Goal: Find specific page/section: Find specific page/section

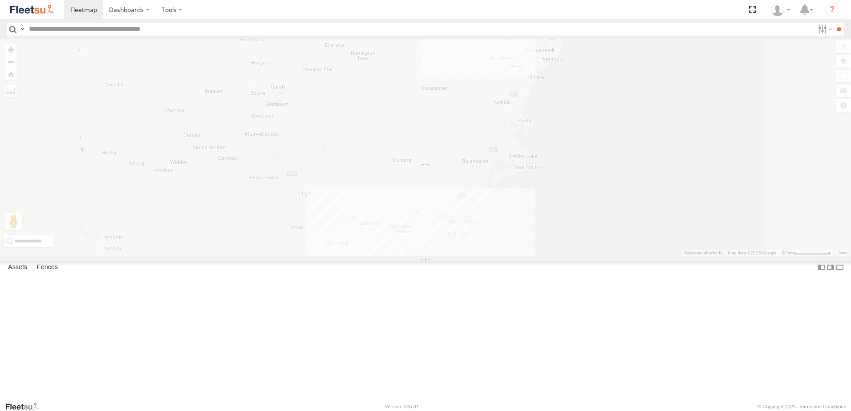
select select "**********"
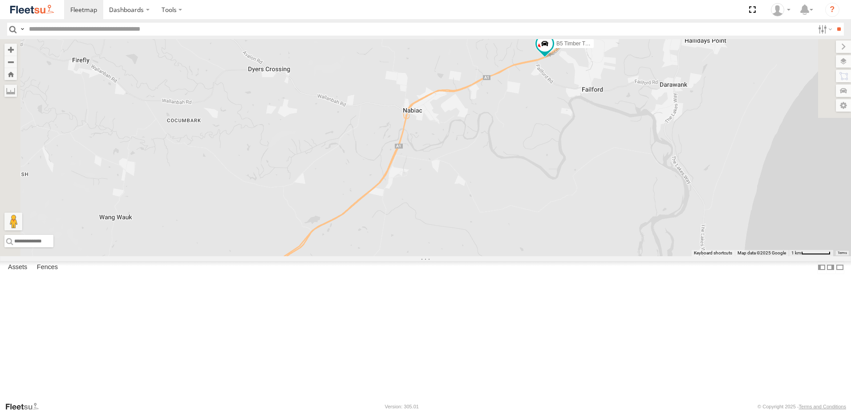
drag, startPoint x: 637, startPoint y: 147, endPoint x: 609, endPoint y: 225, distance: 83.2
click at [609, 225] on div "CX4 Express Ute B5 Timber Truck BX1 Express Ute BX3 Express Ute BX4 Express Ute" at bounding box center [425, 147] width 851 height 217
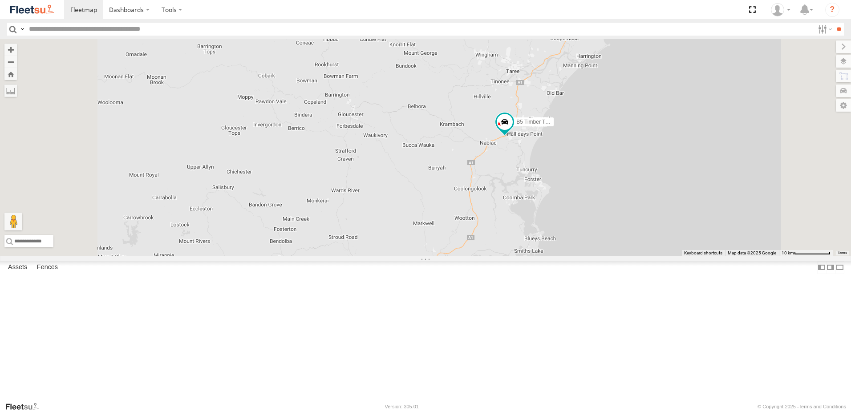
drag, startPoint x: 509, startPoint y: 316, endPoint x: 595, endPoint y: 166, distance: 173.2
click at [595, 166] on div "CX4 Express Ute B5 Timber Truck BX1 Express Ute BX3 Express Ute BX4 Express Ute" at bounding box center [425, 147] width 851 height 217
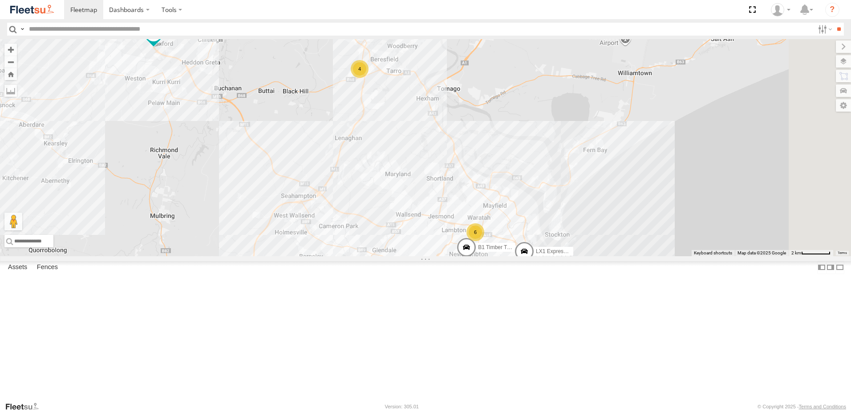
drag, startPoint x: 542, startPoint y: 243, endPoint x: 469, endPoint y: 184, distance: 94.4
click at [469, 184] on div "CX4 Express Ute B5 Timber Truck BX1 Express Ute BX3 Express Ute BX4 Express Ute…" at bounding box center [425, 147] width 851 height 217
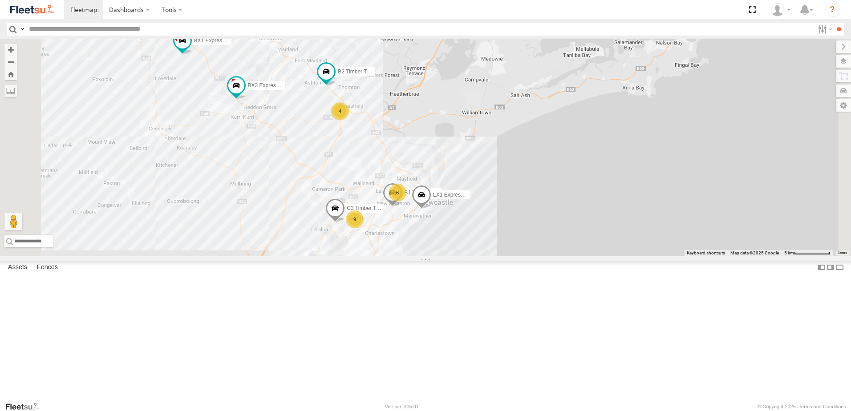
drag, startPoint x: 368, startPoint y: 152, endPoint x: 440, endPoint y: 237, distance: 111.2
click at [440, 237] on div "B2 Timber Truck C3 Timber Truck LX1 Express Ute BX3 Express Ute B1 Timber Truck…" at bounding box center [425, 147] width 851 height 217
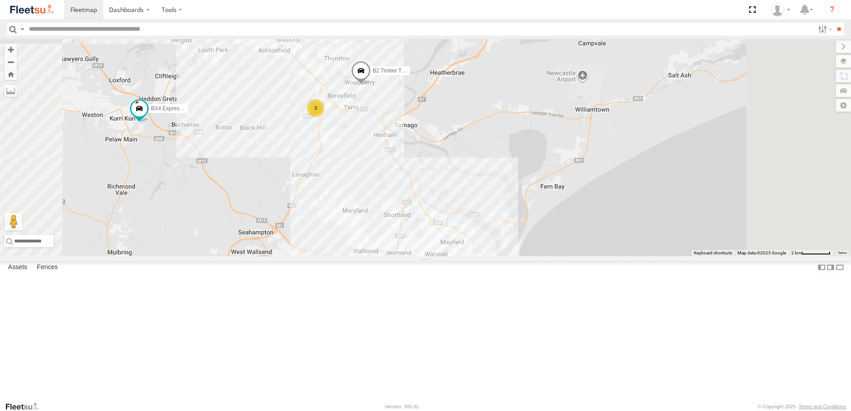
drag, startPoint x: 480, startPoint y: 220, endPoint x: 467, endPoint y: 191, distance: 31.9
click at [467, 191] on div "BX1 Express Ute CX4 Express Ute B5 Timber Truck C4 Timber Truck BX2 Express Ute…" at bounding box center [425, 147] width 851 height 217
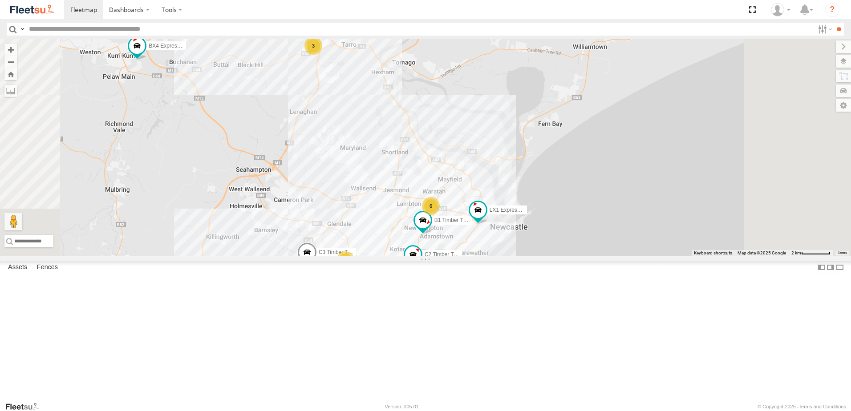
drag, startPoint x: 469, startPoint y: 228, endPoint x: 473, endPoint y: 177, distance: 51.7
click at [473, 177] on div "BX1 Express Ute CX4 Express Ute B5 Timber Truck C4 Timber Truck BX2 Express Ute…" at bounding box center [425, 147] width 851 height 217
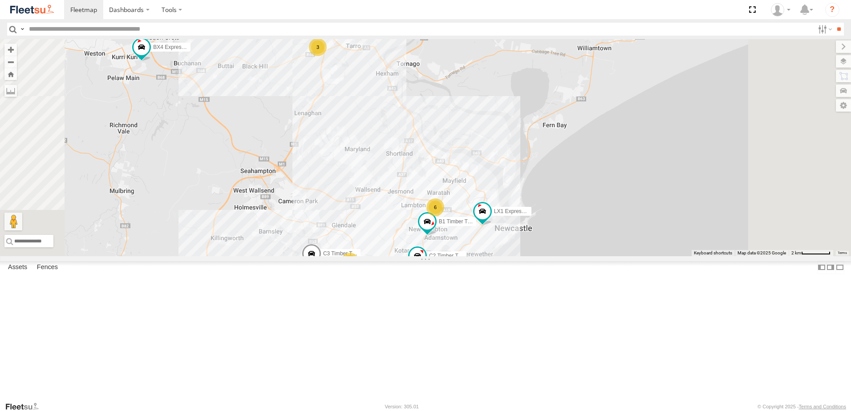
drag, startPoint x: 473, startPoint y: 233, endPoint x: 482, endPoint y: 235, distance: 9.1
click at [482, 235] on div "BX1 Express Ute CX4 Express Ute B5 Timber Truck C4 Timber Truck BX2 Express Ute…" at bounding box center [425, 147] width 851 height 217
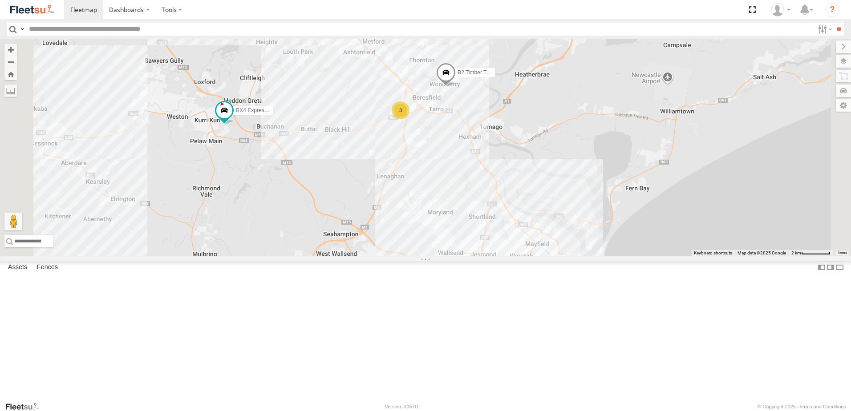
drag, startPoint x: 336, startPoint y: 178, endPoint x: 403, endPoint y: 247, distance: 95.7
click at [403, 247] on div "BX1 Express Ute CX4 Express Ute B5 Timber Truck C4 Timber Truck BX2 Express Ute…" at bounding box center [425, 147] width 851 height 217
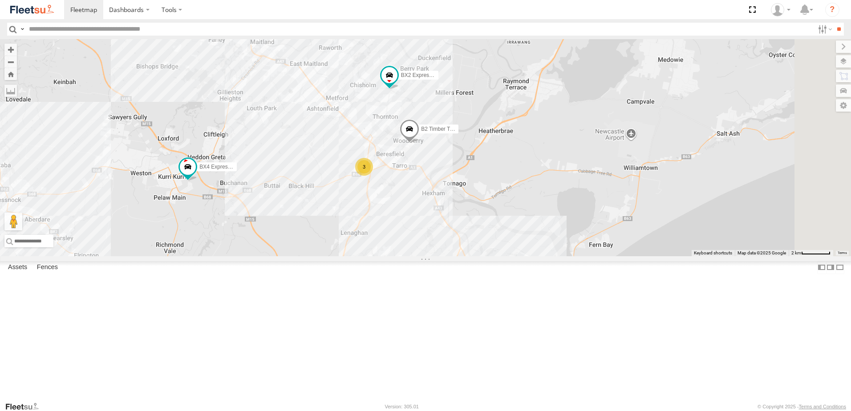
drag, startPoint x: 554, startPoint y: 174, endPoint x: 498, endPoint y: 242, distance: 87.3
click at [498, 242] on div "BX1 Express Ute CX4 Express Ute B5 Timber Truck C4 Timber Truck BX2 Express Ute…" at bounding box center [425, 147] width 851 height 217
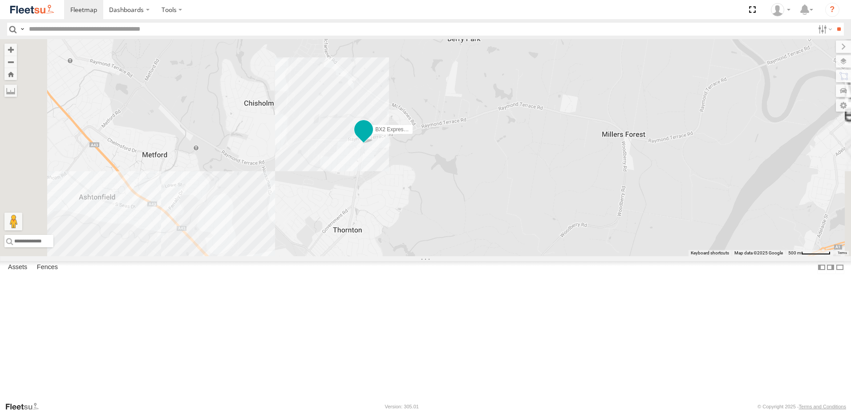
click at [372, 138] on span at bounding box center [364, 130] width 16 height 16
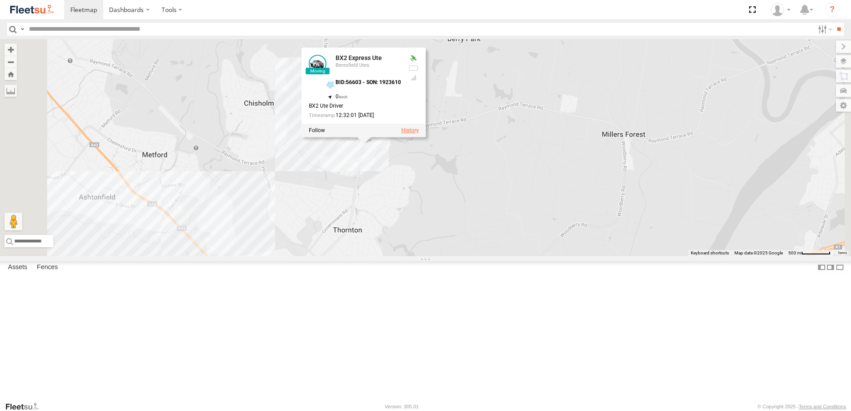
click at [419, 134] on label at bounding box center [409, 131] width 17 height 6
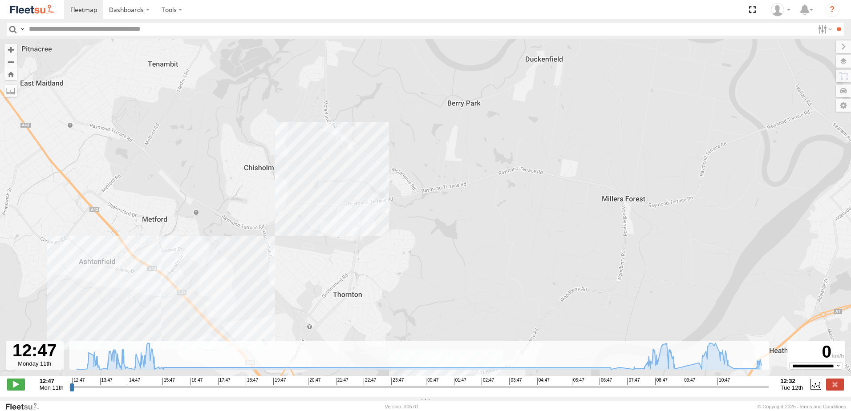
type input "**********"
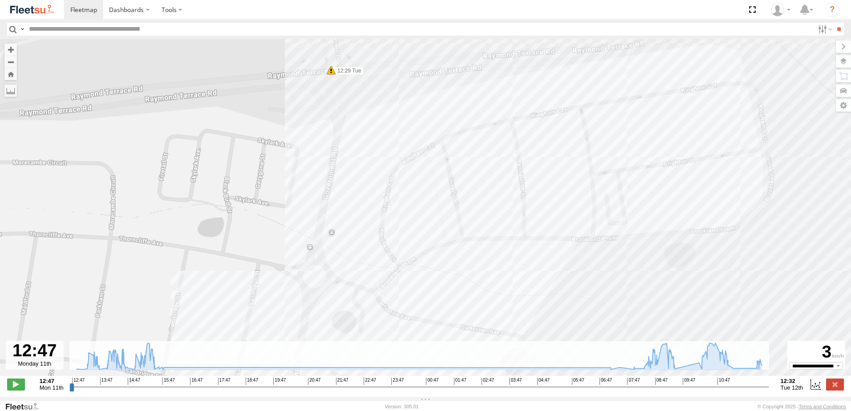
click at [845, 389] on div "**********" at bounding box center [425, 385] width 851 height 19
click at [837, 388] on label at bounding box center [835, 385] width 18 height 12
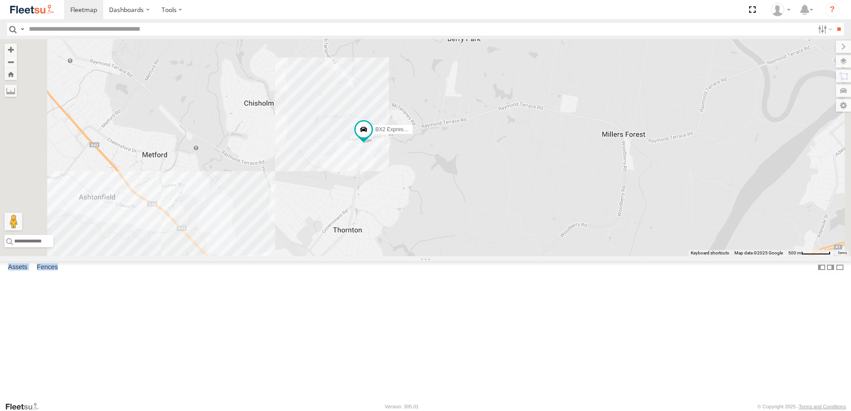
click at [387, 164] on div "BX2 Express Ute" at bounding box center [425, 147] width 851 height 217
click at [353, 119] on div "BX2 Express Ute" at bounding box center [425, 147] width 851 height 217
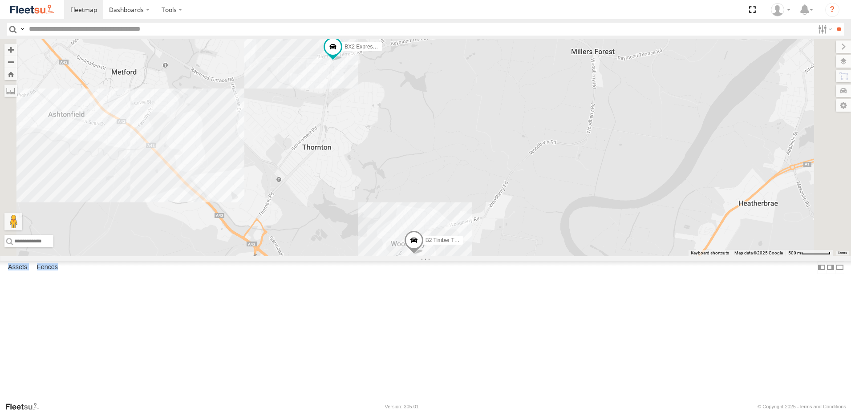
drag, startPoint x: 453, startPoint y: 243, endPoint x: 443, endPoint y: 225, distance: 20.7
click at [443, 225] on div "BX2 Express Ute B2 Timber Truck" at bounding box center [425, 147] width 851 height 217
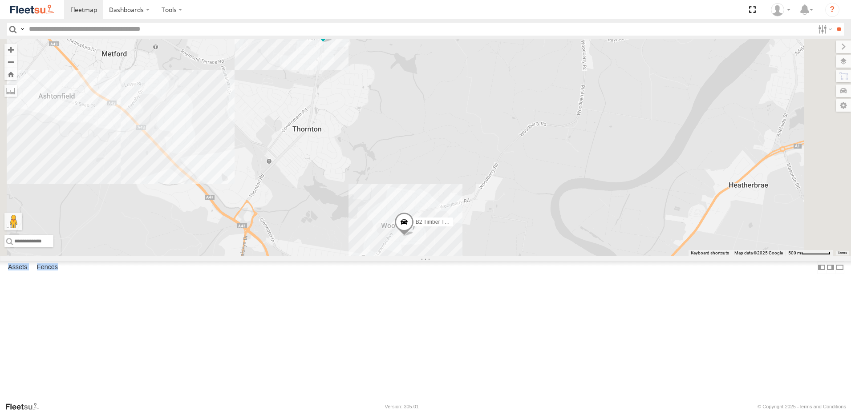
drag, startPoint x: 410, startPoint y: 279, endPoint x: 445, endPoint y: 285, distance: 35.2
click at [445, 256] on div "BX2 Express Ute B2 Timber Truck 3" at bounding box center [425, 147] width 851 height 217
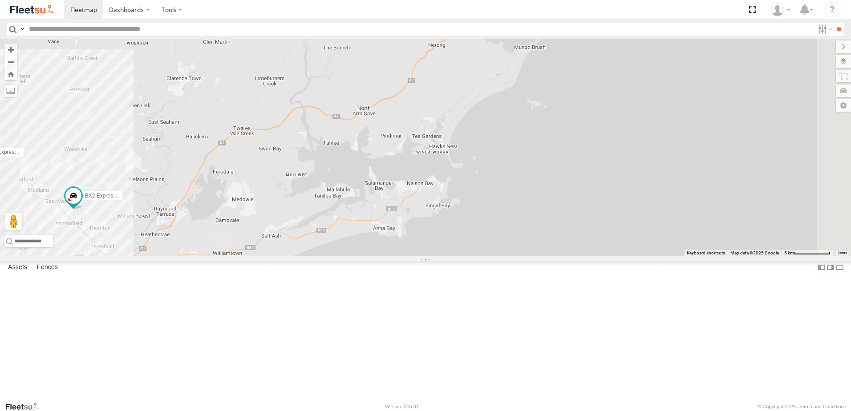
drag, startPoint x: 543, startPoint y: 172, endPoint x: 562, endPoint y: 231, distance: 61.5
click at [562, 231] on div "BX1 Express Ute B5 Timber Truck BX2 Express Ute BX3 Express Ute 6 L3 Plasterboa…" at bounding box center [425, 147] width 851 height 217
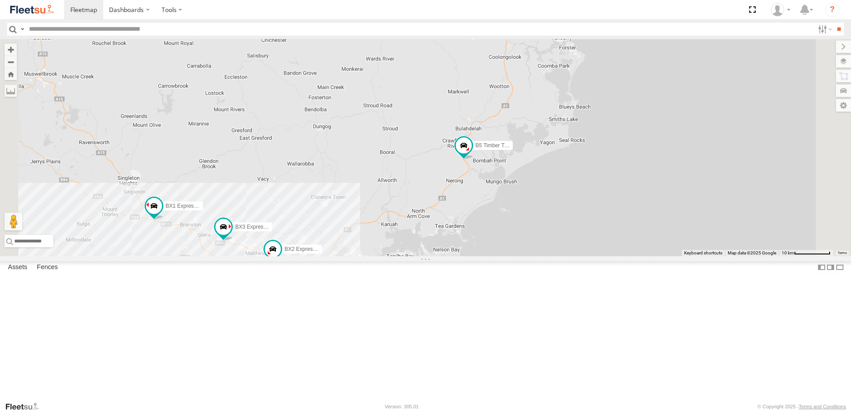
drag, startPoint x: 490, startPoint y: 258, endPoint x: 523, endPoint y: 223, distance: 48.5
click at [522, 225] on div "BX1 Express Ute B5 Timber Truck BX2 Express Ute BX3 Express Ute 5 8 7 2" at bounding box center [425, 147] width 851 height 217
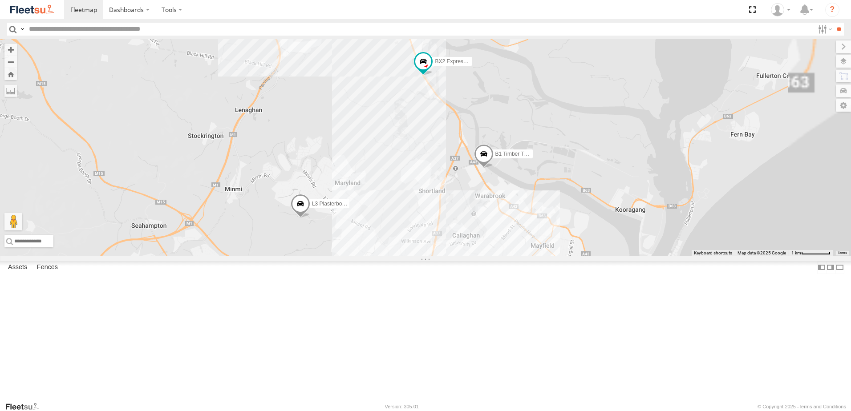
drag, startPoint x: 669, startPoint y: 293, endPoint x: 584, endPoint y: 158, distance: 159.8
click at [584, 158] on div "BX1 Express Ute L3 Plasterboard Truck B5 Timber Truck BX3 Express Ute C3 Timber…" at bounding box center [425, 147] width 851 height 217
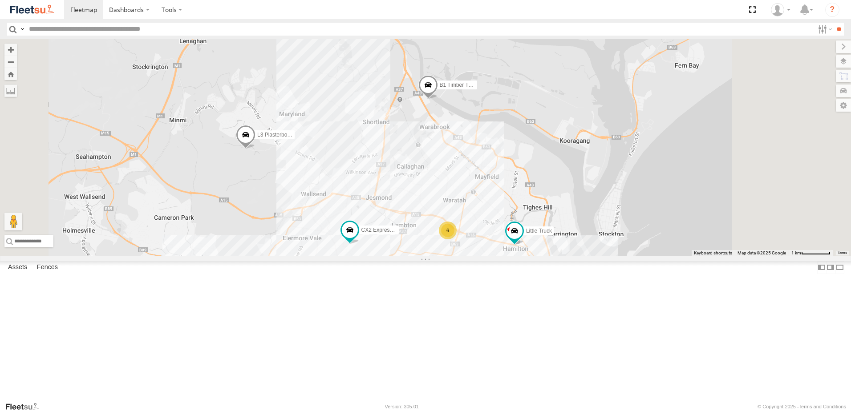
drag, startPoint x: 514, startPoint y: 280, endPoint x: 462, endPoint y: 219, distance: 80.8
click at [462, 219] on div "BX1 Express Ute L3 Plasterboard Truck B5 Timber Truck BX3 Express Ute C3 Timber…" at bounding box center [425, 147] width 851 height 217
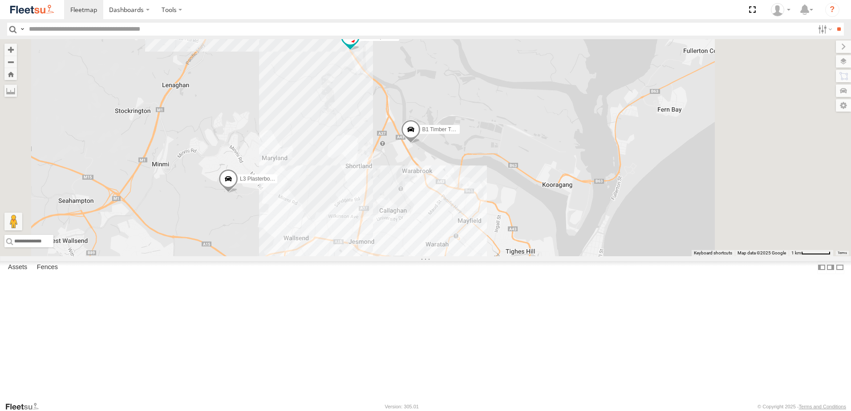
drag, startPoint x: 477, startPoint y: 215, endPoint x: 458, endPoint y: 271, distance: 58.3
click at [458, 256] on div "BX1 Express Ute L3 Plasterboard Truck B5 Timber Truck BX3 Express Ute C3 Timber…" at bounding box center [425, 147] width 851 height 217
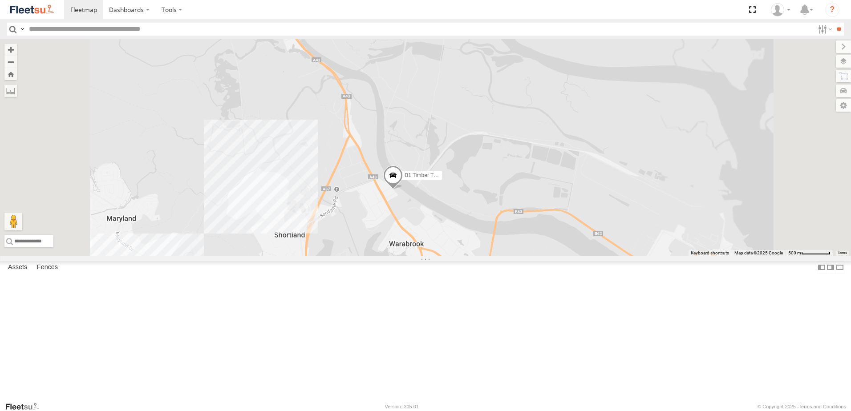
drag, startPoint x: 529, startPoint y: 287, endPoint x: 530, endPoint y: 292, distance: 5.1
click at [530, 256] on div "BX1 Express Ute L3 Plasterboard Truck B5 Timber Truck BX3 Express Ute C3 Timber…" at bounding box center [425, 147] width 851 height 217
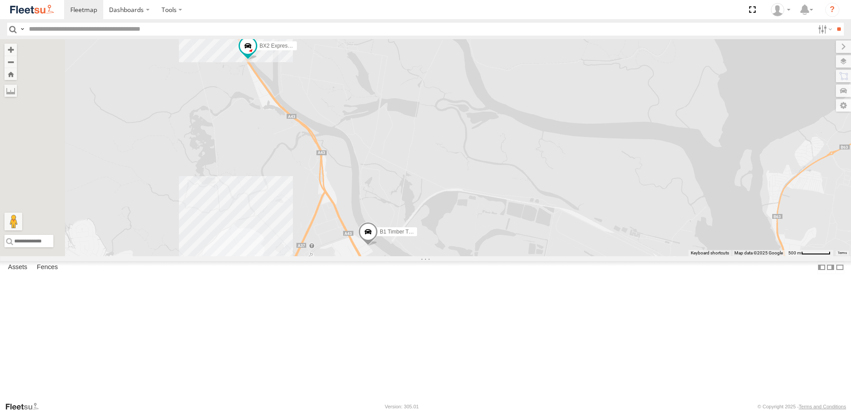
drag, startPoint x: 461, startPoint y: 198, endPoint x: 475, endPoint y: 248, distance: 52.3
click at [475, 248] on div "BX1 Express Ute L3 Plasterboard Truck B5 Timber Truck BX3 Express Ute C3 Timber…" at bounding box center [425, 147] width 851 height 217
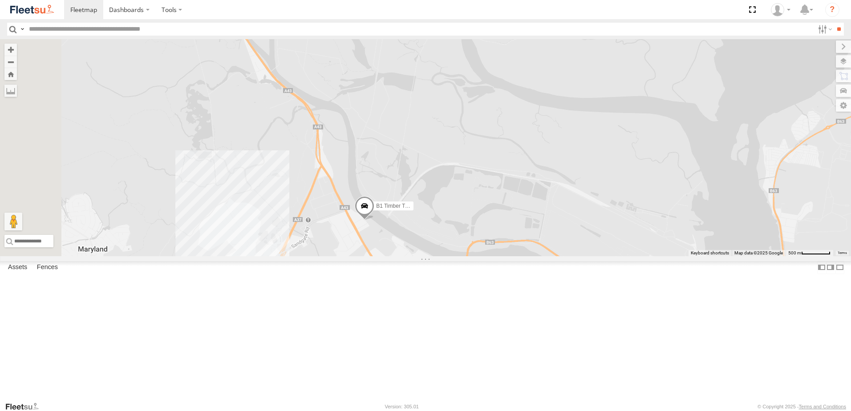
drag, startPoint x: 475, startPoint y: 248, endPoint x: 441, endPoint y: 113, distance: 139.4
click at [441, 113] on div "BX1 Express Ute L3 Plasterboard Truck B5 Timber Truck BX3 Express Ute C3 Timber…" at bounding box center [425, 147] width 851 height 217
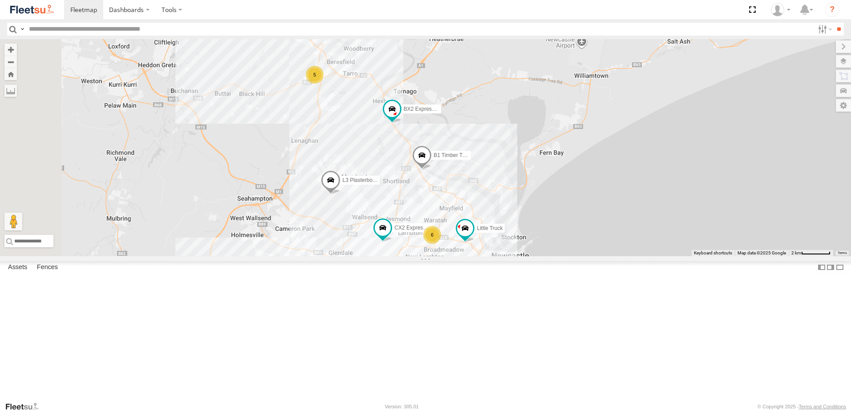
drag, startPoint x: 455, startPoint y: 261, endPoint x: 554, endPoint y: 272, distance: 99.9
click at [554, 256] on div "BX1 Express Ute L3 Plasterboard Truck B5 Timber Truck BX3 Express Ute C3 Timber…" at bounding box center [425, 147] width 851 height 217
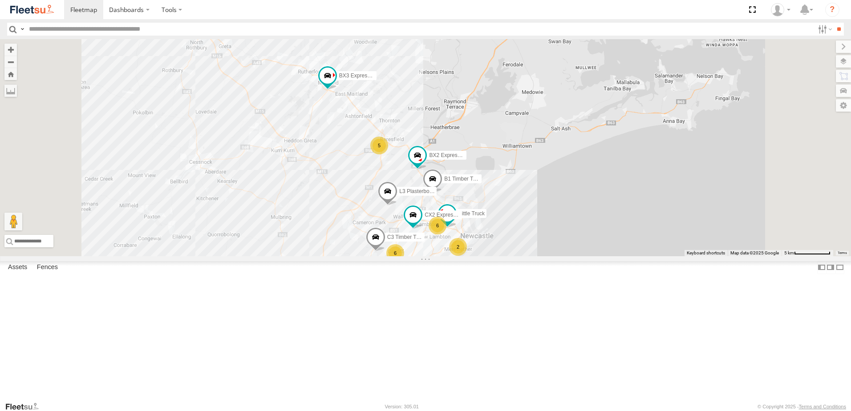
drag, startPoint x: 632, startPoint y: 146, endPoint x: 632, endPoint y: 194, distance: 47.6
click at [632, 193] on div "BX1 Express Ute L3 Plasterboard Truck B5 Timber Truck BX3 Express Ute C3 Timber…" at bounding box center [425, 147] width 851 height 217
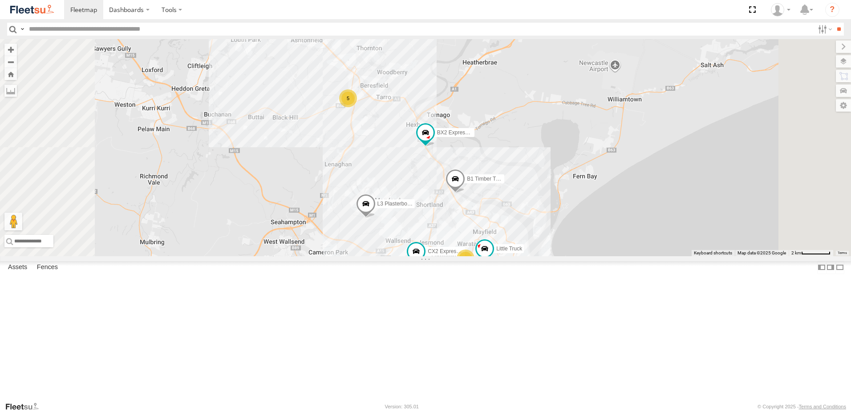
drag, startPoint x: 616, startPoint y: 248, endPoint x: 634, endPoint y: 220, distance: 32.8
click at [634, 220] on div "BX1 Express Ute L3 Plasterboard Truck B5 Timber Truck BX3 Express Ute C3 Timber…" at bounding box center [425, 147] width 851 height 217
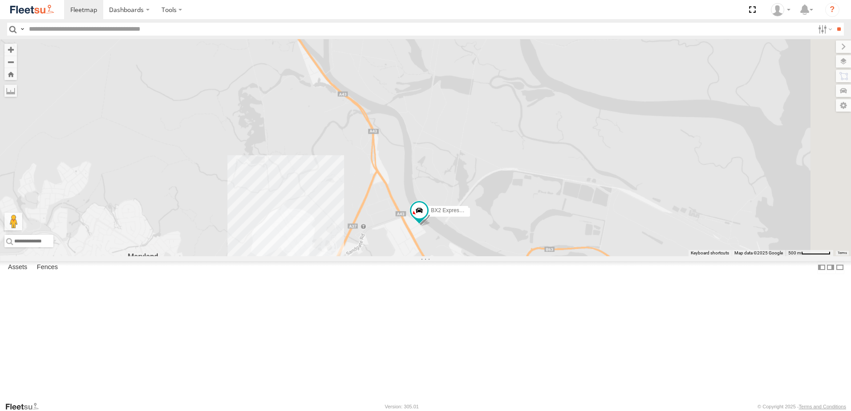
drag, startPoint x: 681, startPoint y: 94, endPoint x: 610, endPoint y: 313, distance: 230.6
click at [611, 256] on div "C3 Timber Truck L3 Plasterboard Truck CX2 Express Ute BX3 Express Ute BX2 Expre…" at bounding box center [425, 147] width 851 height 217
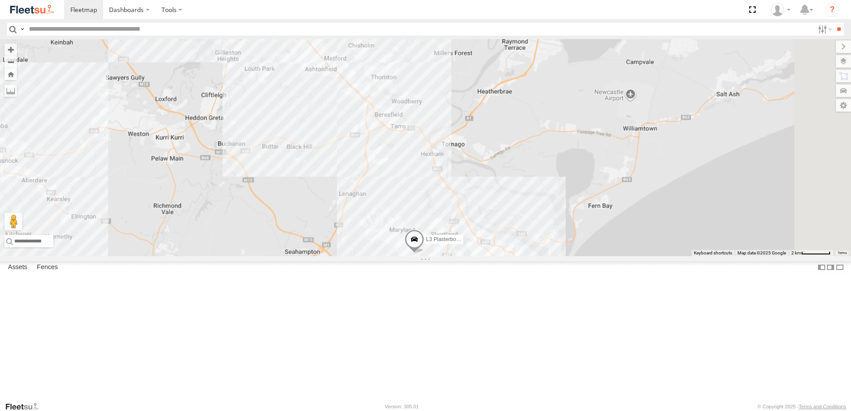
drag, startPoint x: 663, startPoint y: 170, endPoint x: 635, endPoint y: 243, distance: 79.2
click at [635, 243] on div "C3 Timber Truck L3 Plasterboard Truck CX2 Express Ute BX3 Express Ute" at bounding box center [425, 147] width 851 height 217
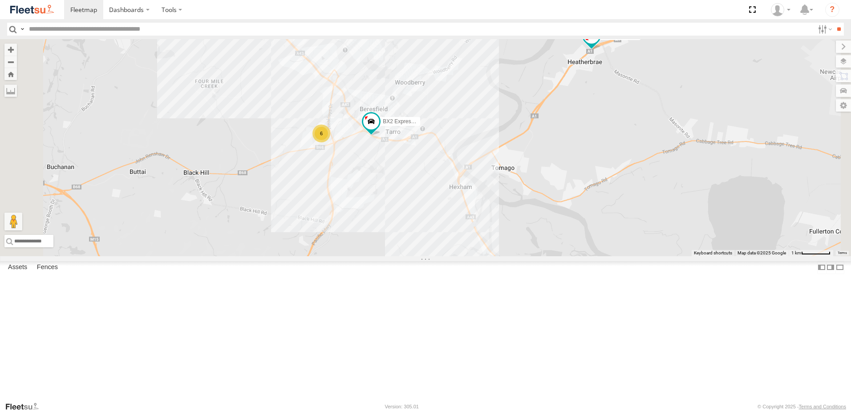
drag, startPoint x: 618, startPoint y: 319, endPoint x: 580, endPoint y: 189, distance: 135.5
click at [580, 189] on div "B5 Timber Truck B1 Timber Truck BX1 Express Ute BX2 Express Ute 6" at bounding box center [425, 147] width 851 height 217
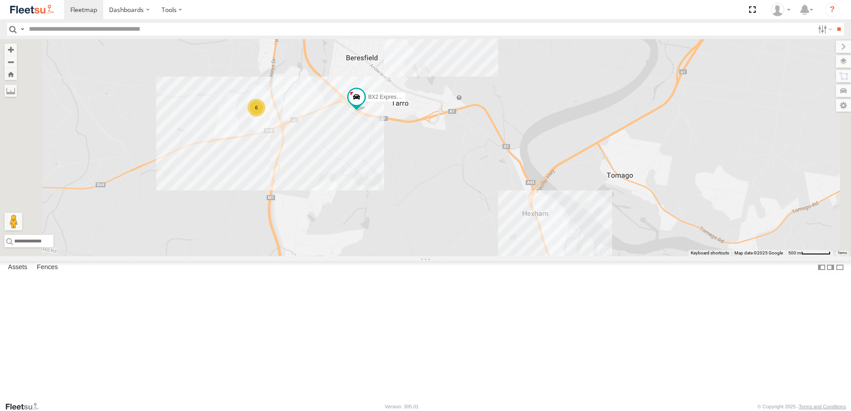
drag, startPoint x: 423, startPoint y: 130, endPoint x: 446, endPoint y: 187, distance: 62.1
click at [449, 181] on div "B5 Timber Truck B1 Timber Truck BX1 Express Ute BX2 Express Ute 6" at bounding box center [425, 147] width 851 height 217
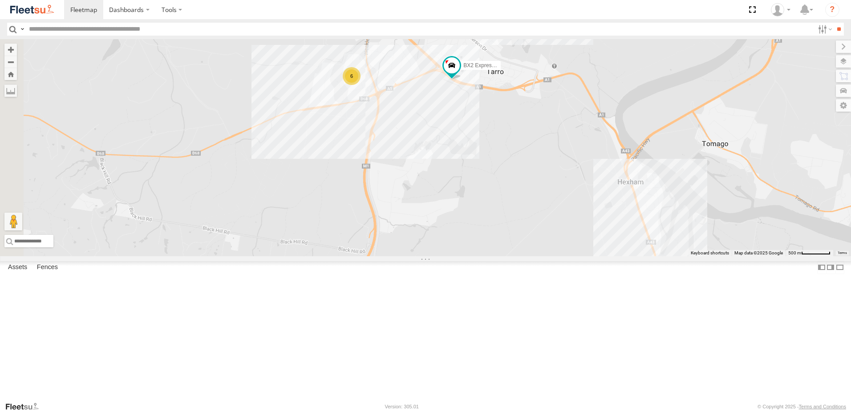
drag, startPoint x: 436, startPoint y: 193, endPoint x: 534, endPoint y: 174, distance: 100.2
click at [518, 131] on div "B5 Timber Truck B1 Timber Truck BX1 Express Ute BX2 Express Ute 6" at bounding box center [425, 147] width 851 height 217
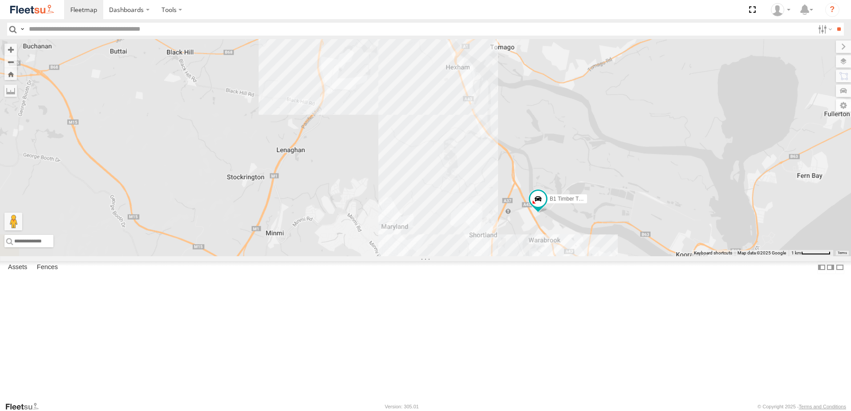
drag, startPoint x: 643, startPoint y: 289, endPoint x: 531, endPoint y: 169, distance: 164.7
click at [531, 169] on div "B5 Timber Truck B1 Timber Truck BX1 Express Ute BX2 Express Ute" at bounding box center [425, 147] width 851 height 217
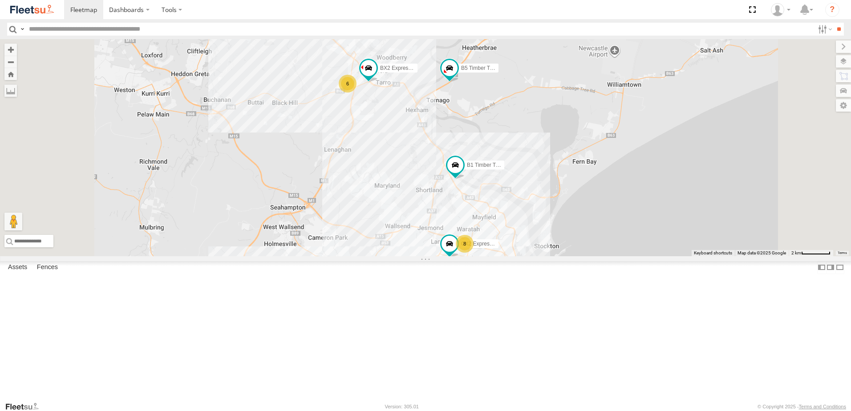
drag, startPoint x: 477, startPoint y: 206, endPoint x: 502, endPoint y: 280, distance: 78.1
click at [501, 256] on div "B5 Timber Truck B1 Timber Truck BX1 Express Ute BX2 Express Ute CX2 Express Ute…" at bounding box center [425, 147] width 851 height 217
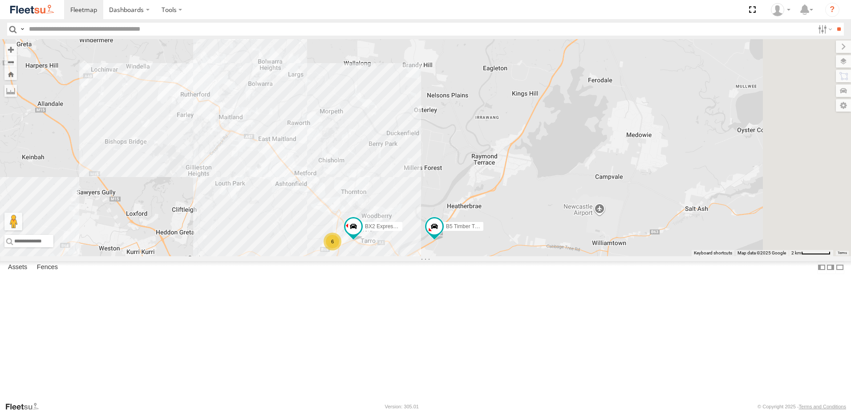
drag, startPoint x: 634, startPoint y: 267, endPoint x: 587, endPoint y: 264, distance: 46.4
click at [587, 256] on div "B5 Timber Truck B1 Timber Truck BX1 Express Ute BX2 Express Ute CX2 Express Ute…" at bounding box center [425, 147] width 851 height 217
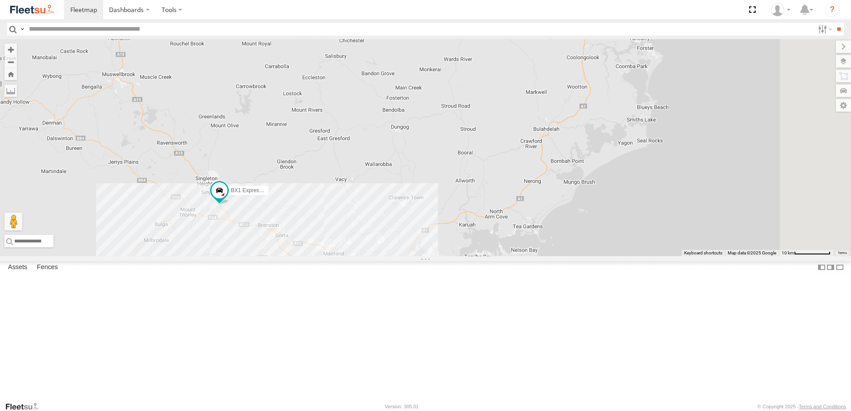
drag, startPoint x: 431, startPoint y: 249, endPoint x: 380, endPoint y: 310, distance: 79.7
click at [372, 256] on div "B5 Timber Truck B1 Timber Truck BX1 Express Ute 7 9 8 C2 Timber Truck" at bounding box center [425, 147] width 851 height 217
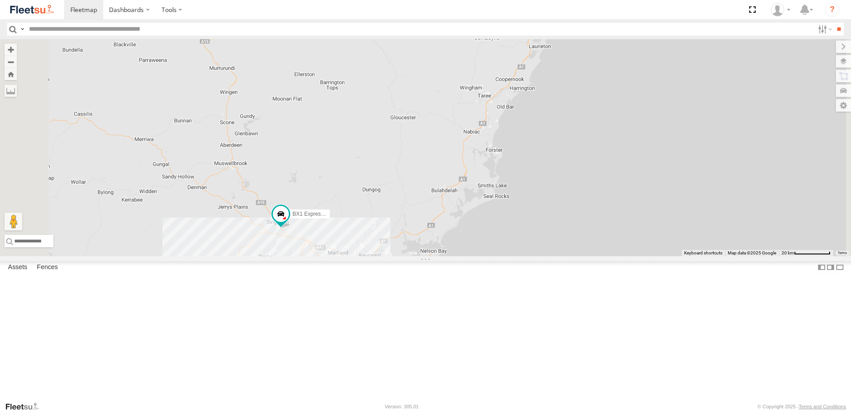
drag, startPoint x: 532, startPoint y: 153, endPoint x: 524, endPoint y: 225, distance: 72.9
click at [524, 225] on div "BX1 Express Ute 8 19" at bounding box center [425, 147] width 851 height 217
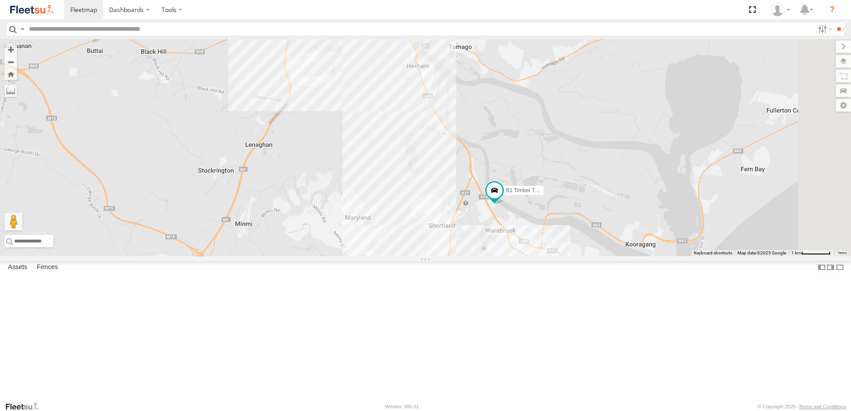
drag, startPoint x: 584, startPoint y: 157, endPoint x: 577, endPoint y: 224, distance: 67.1
click at [577, 224] on div "BX1 Express Ute B5 Timber Truck B1 Timber Truck CX3 Express Ute CX2 Express Ute…" at bounding box center [425, 147] width 851 height 217
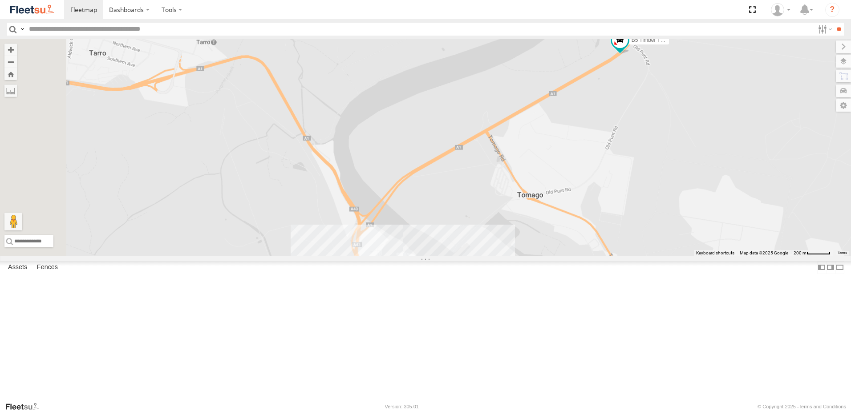
drag, startPoint x: 501, startPoint y: 222, endPoint x: 629, endPoint y: 239, distance: 129.2
click at [629, 239] on div "BX1 Express Ute B5 Timber Truck B1 Timber Truck CX3 Express Ute CX2 Express Ute…" at bounding box center [425, 147] width 851 height 217
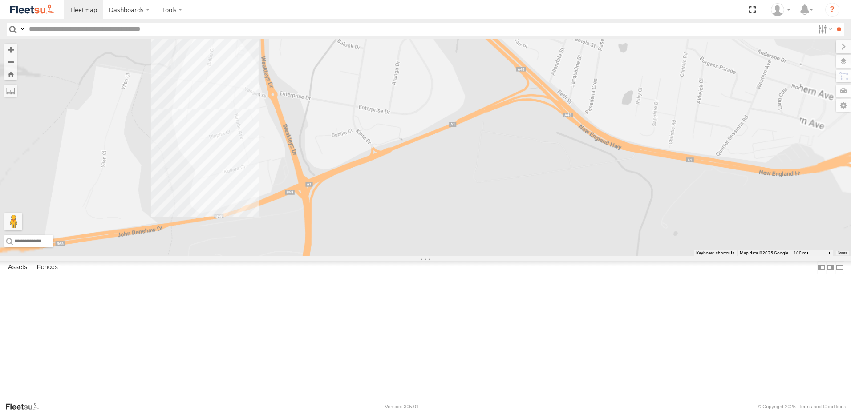
drag, startPoint x: 322, startPoint y: 189, endPoint x: 386, endPoint y: 189, distance: 64.1
click at [386, 189] on div "BX1 Express Ute B5 Timber Truck B1 Timber Truck CX3 Express Ute CX2 Express Ute…" at bounding box center [425, 147] width 851 height 217
